Goal: Task Accomplishment & Management: Manage account settings

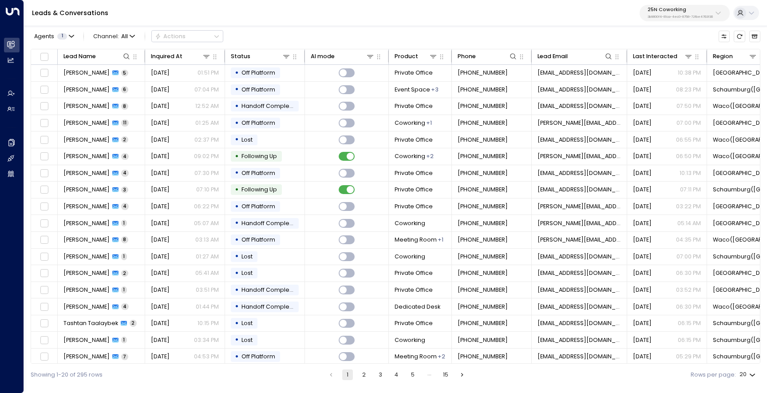
click at [666, 18] on p "3b9800f4-81ca-4ec0-8758-72fbe4763f36" at bounding box center [679, 17] width 65 height 4
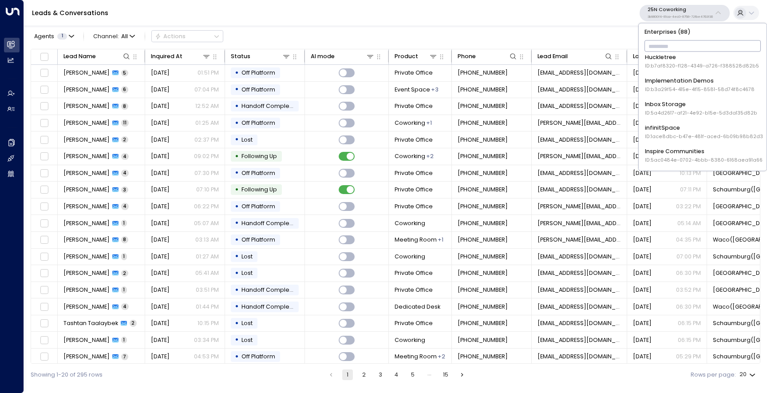
scroll to position [410, 0]
click at [679, 147] on div "Inspire Communities ID: 5ac0484e-0702-4bbb-8380-6168aea91a66" at bounding box center [704, 151] width 118 height 16
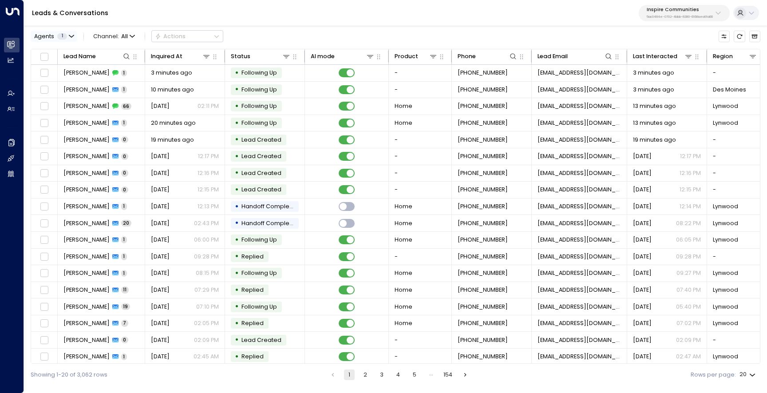
click at [75, 38] on button "Agents 1" at bounding box center [54, 36] width 46 height 11
click at [75, 38] on div at bounding box center [383, 196] width 767 height 393
click at [123, 34] on span "All" at bounding box center [124, 36] width 7 height 6
click at [121, 115] on p "Voice" at bounding box center [117, 115] width 37 height 8
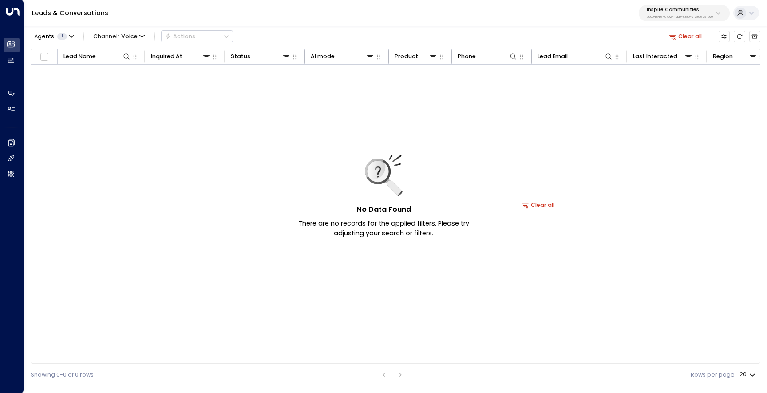
click at [692, 36] on button "Clear all" at bounding box center [685, 36] width 39 height 11
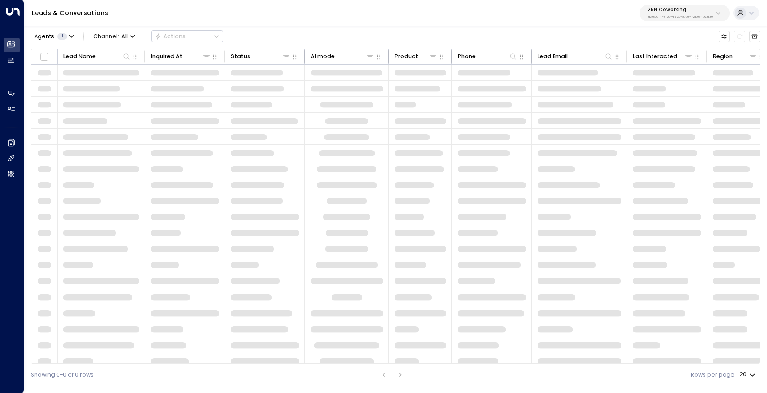
click at [671, 13] on div "25N Coworking 3b9800f4-81ca-4ec0-8758-72fbe4763f36" at bounding box center [679, 13] width 65 height 12
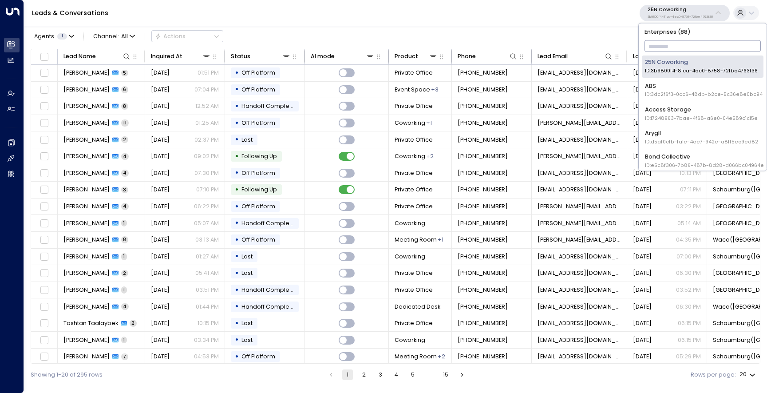
click at [675, 115] on span "ID: 17248963-7bae-4f68-a6e0-04e589c1c15e" at bounding box center [701, 117] width 113 height 7
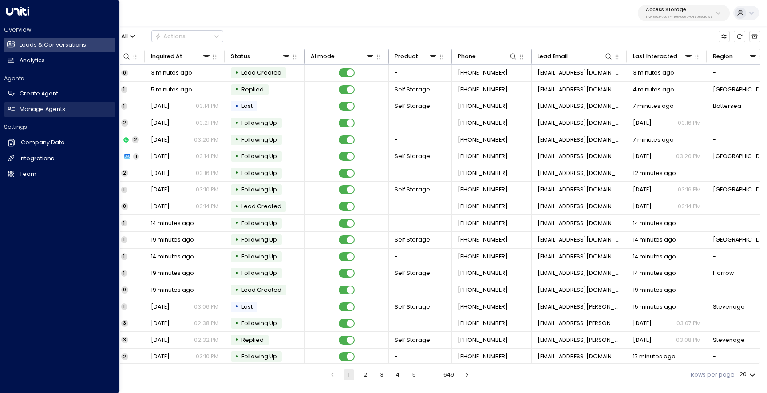
click at [17, 112] on link "Manage Agents Manage Agents" at bounding box center [59, 109] width 111 height 15
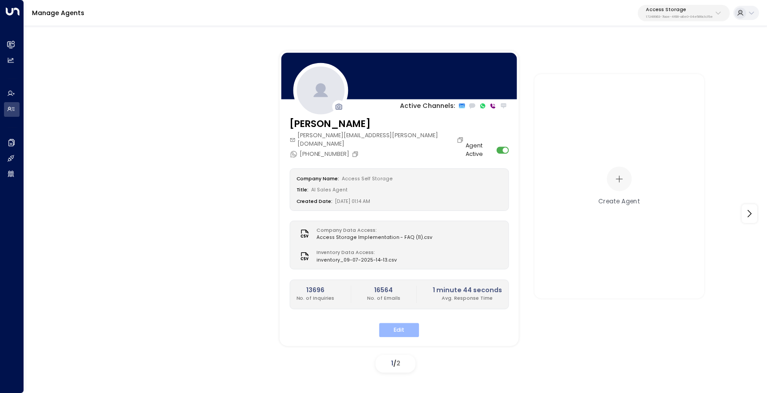
click at [398, 323] on button "Edit" at bounding box center [399, 330] width 40 height 14
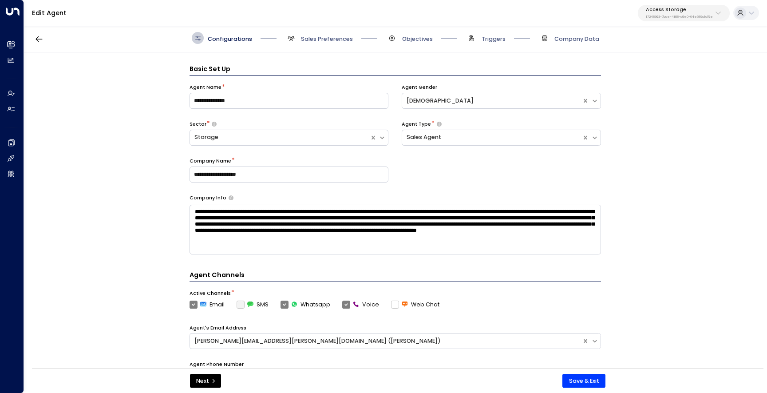
scroll to position [12, 0]
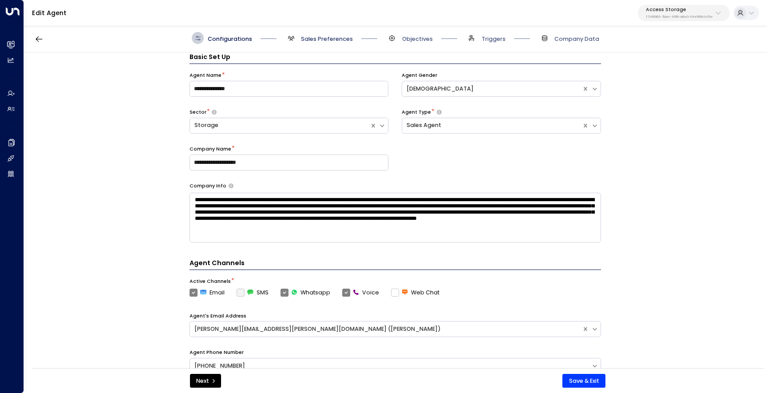
click at [306, 42] on span "Sales Preferences" at bounding box center [327, 39] width 52 height 8
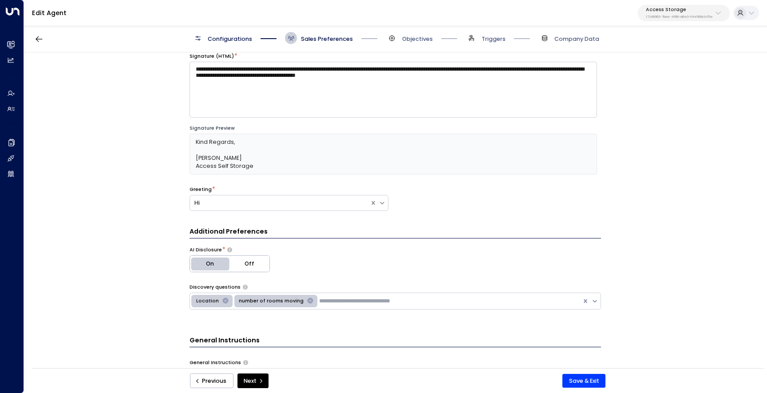
scroll to position [0, 0]
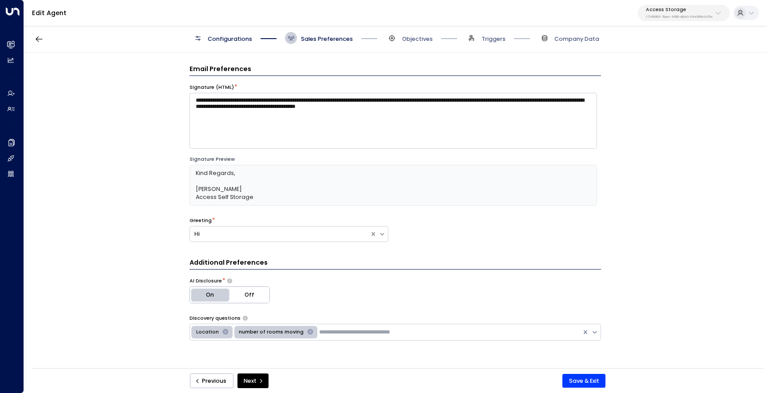
click at [682, 20] on button "Access Storage 17248963-7bae-4f68-a6e0-04e589c1c15e" at bounding box center [684, 13] width 92 height 16
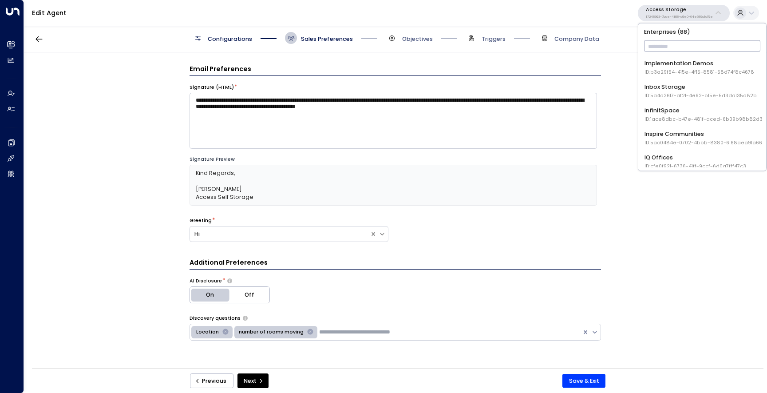
scroll to position [423, 0]
click at [691, 139] on span "ID: 5ac0484e-0702-4bbb-8380-6168aea91a66" at bounding box center [703, 142] width 118 height 7
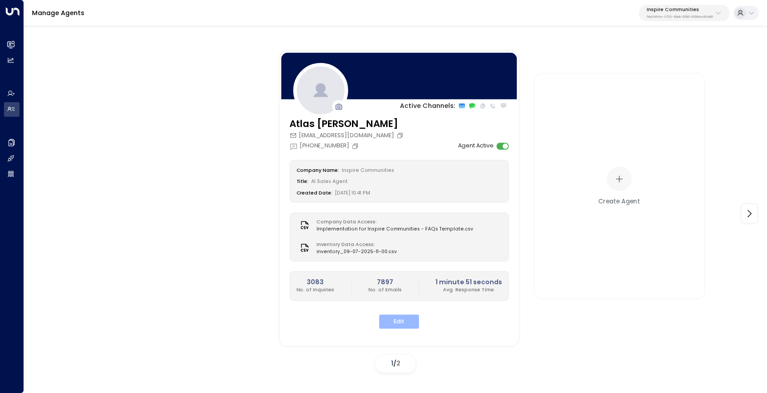
click at [396, 328] on button "Edit" at bounding box center [399, 322] width 40 height 14
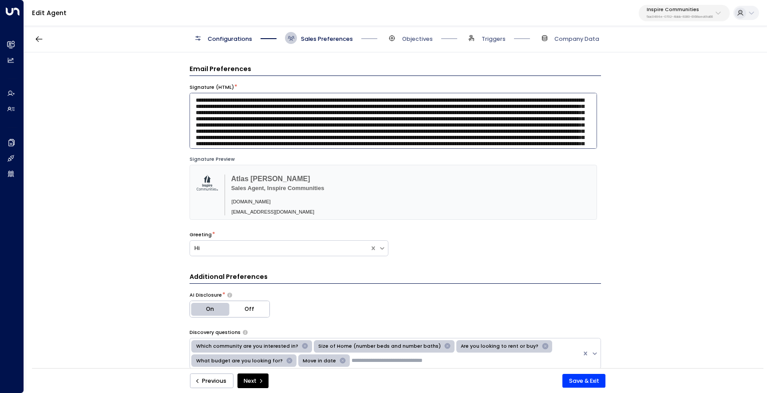
click at [237, 133] on textarea at bounding box center [392, 121] width 407 height 56
click at [685, 13] on div "Inspire Communities 5ac0484e-0702-4bbb-8380-6168aea91a66" at bounding box center [680, 13] width 66 height 12
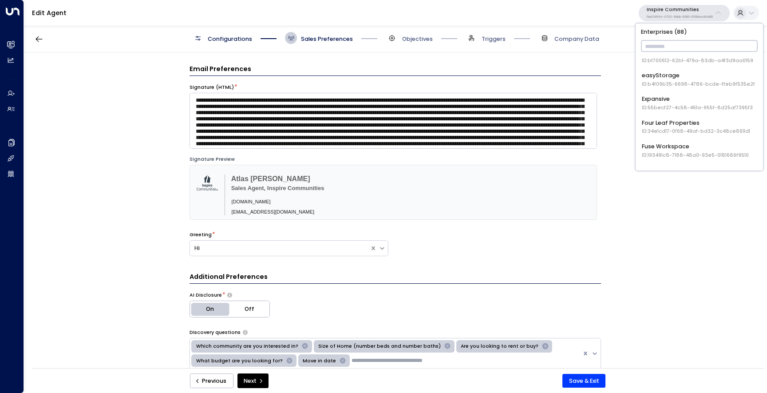
scroll to position [265, 0]
click at [686, 87] on span "ID: b4f09b35-6698-4786-bcde-ffeb9f535e2f" at bounding box center [698, 88] width 113 height 7
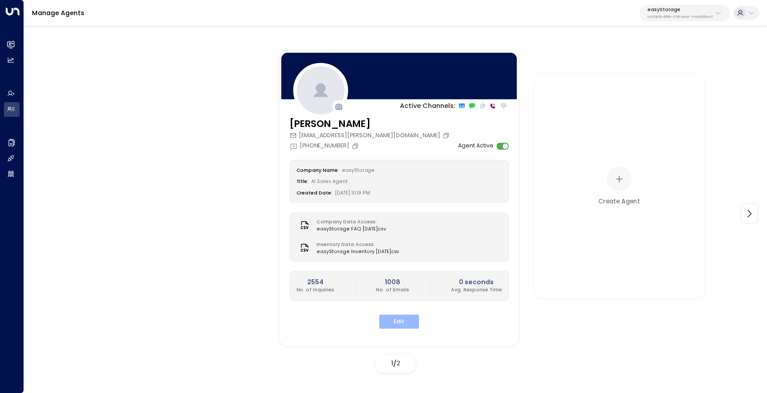
click at [390, 323] on button "Edit" at bounding box center [399, 322] width 40 height 14
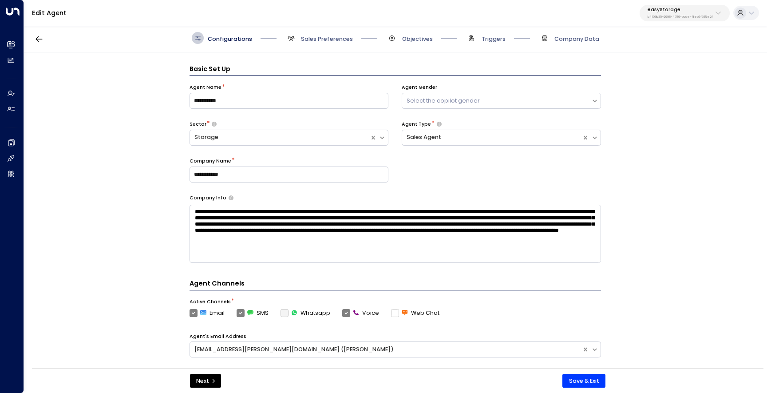
scroll to position [12, 0]
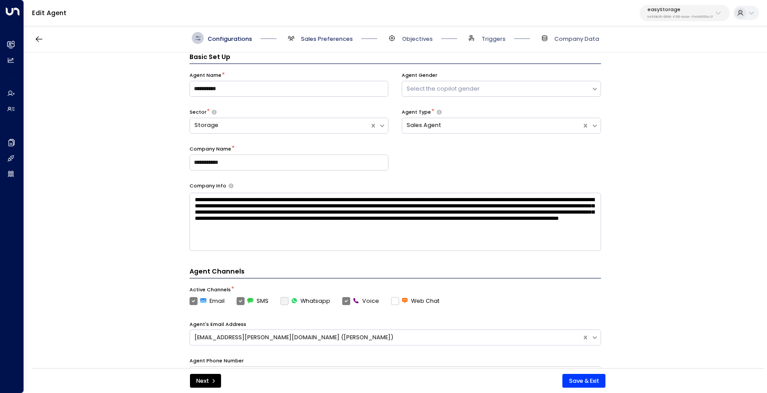
click at [301, 42] on span "Sales Preferences" at bounding box center [327, 39] width 52 height 8
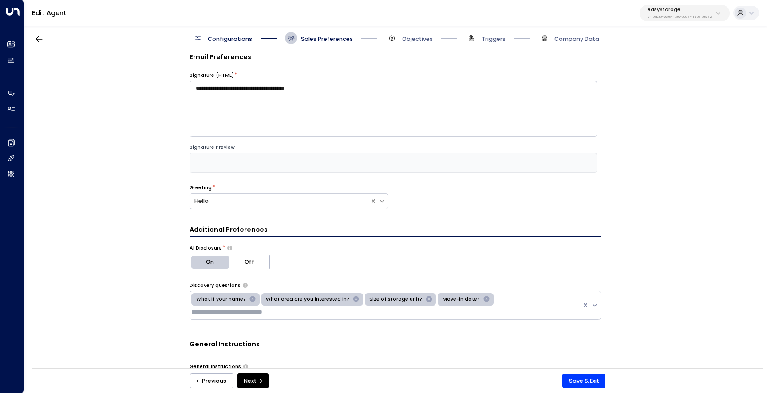
click at [662, 16] on p "b4f09b35-6698-4786-bcde-ffeb9f535e2f" at bounding box center [679, 17] width 65 height 4
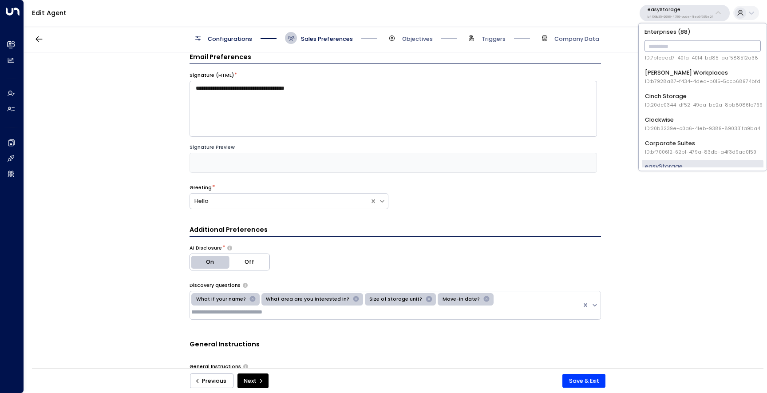
scroll to position [260, 0]
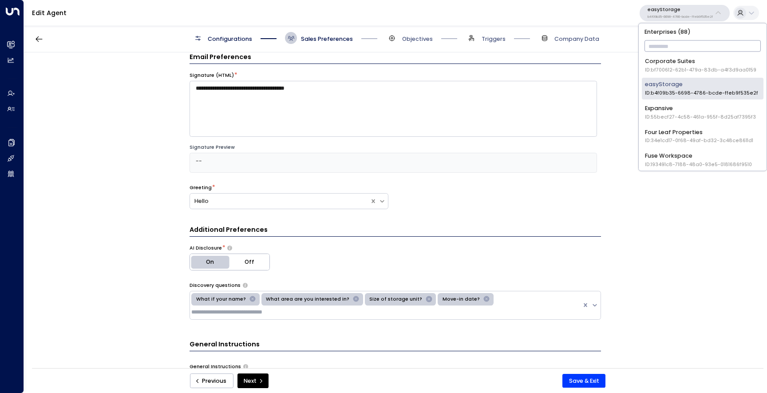
click at [664, 142] on span "ID: 34e1cd17-0f68-49af-bd32-3c48ce8611d1" at bounding box center [699, 140] width 108 height 7
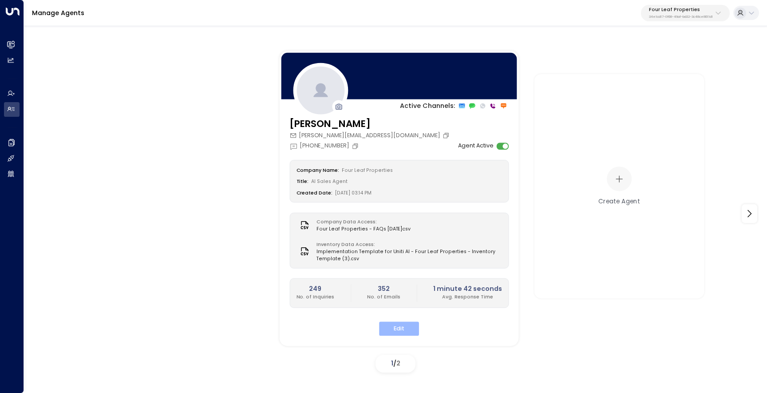
click at [404, 328] on button "Edit" at bounding box center [399, 329] width 40 height 14
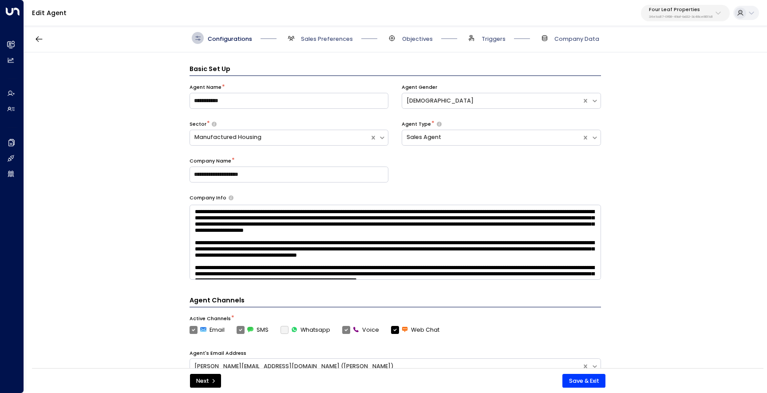
scroll to position [12, 0]
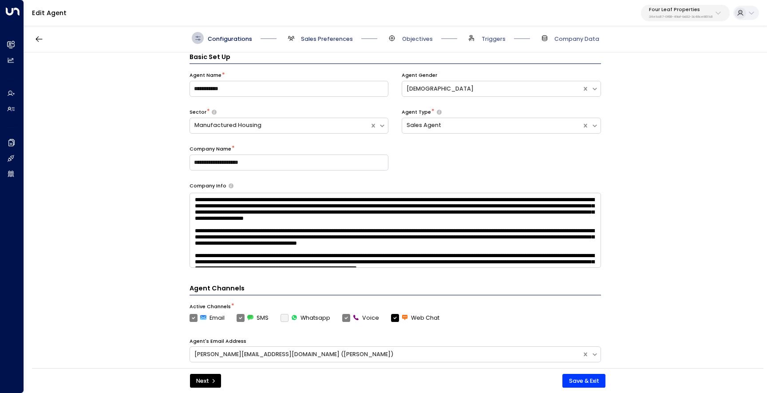
click at [306, 40] on span "Sales Preferences" at bounding box center [327, 39] width 52 height 8
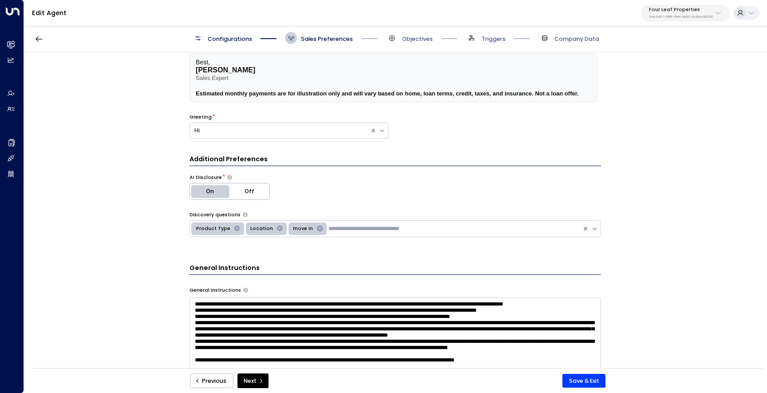
scroll to position [0, 0]
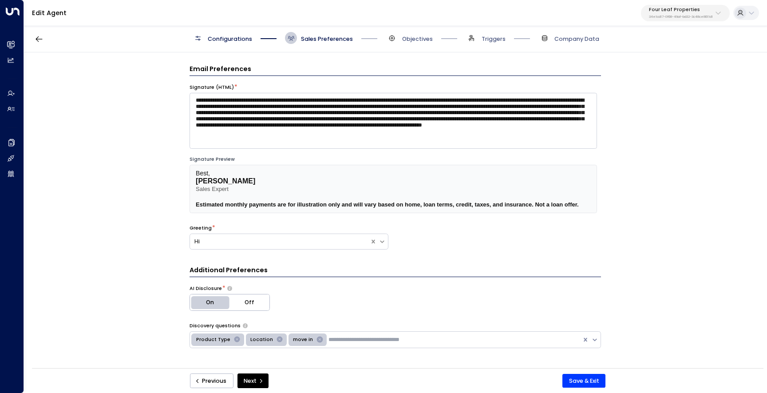
click at [658, 17] on p "34e1cd17-0f68-49af-bd32-3c48ce8611d1" at bounding box center [681, 17] width 64 height 4
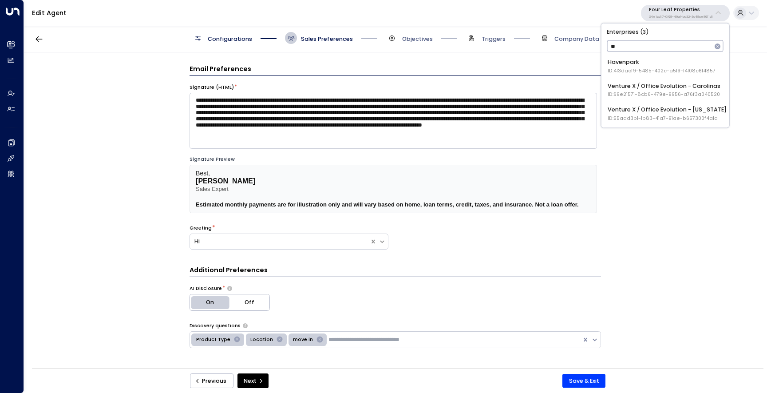
type input "*"
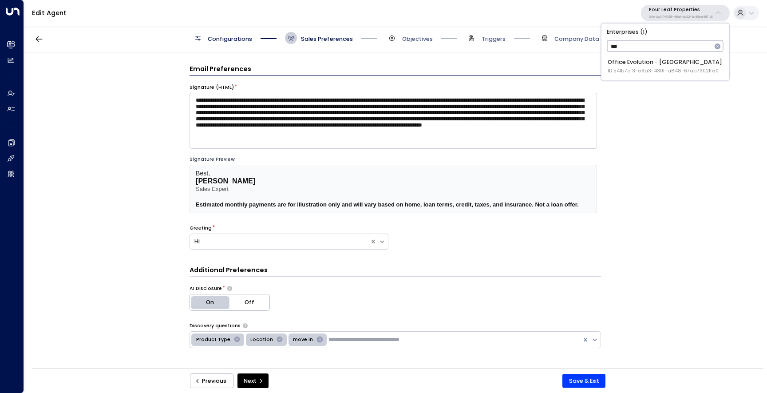
type input "****"
click at [674, 60] on div "Office Evolution - [GEOGRAPHIC_DATA] ID: 541b7cf3-e9a3-430f-a848-67ab73021fe0" at bounding box center [665, 66] width 114 height 16
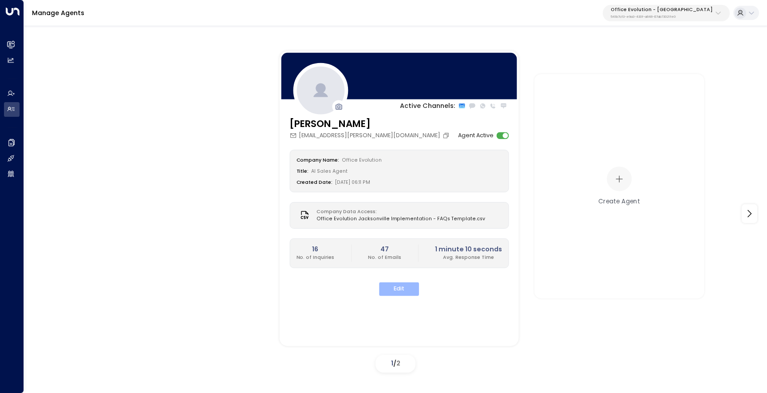
click at [409, 291] on button "Edit" at bounding box center [399, 289] width 40 height 14
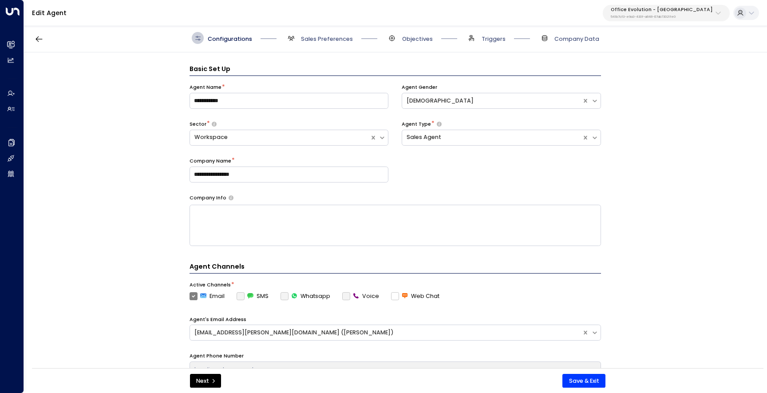
scroll to position [12, 0]
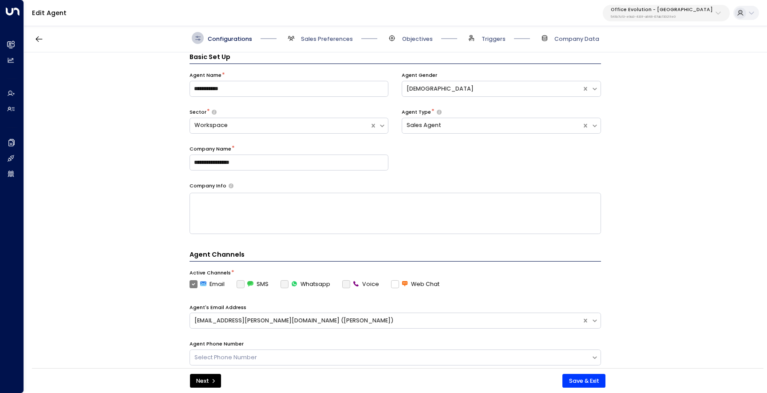
click at [305, 43] on span "Sales Preferences" at bounding box center [319, 38] width 68 height 12
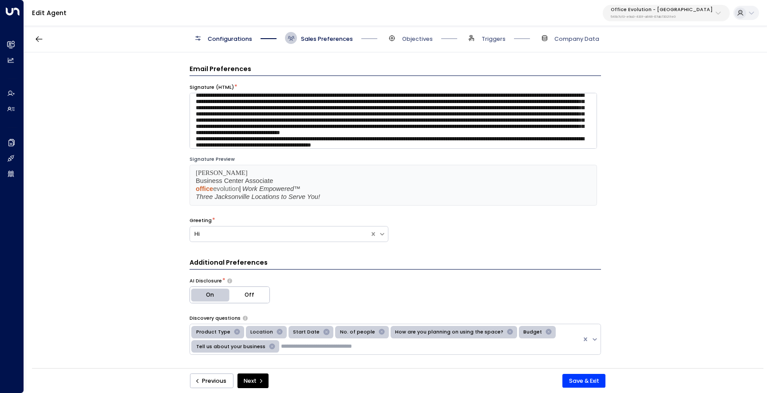
scroll to position [0, 0]
